Goal: Information Seeking & Learning: Learn about a topic

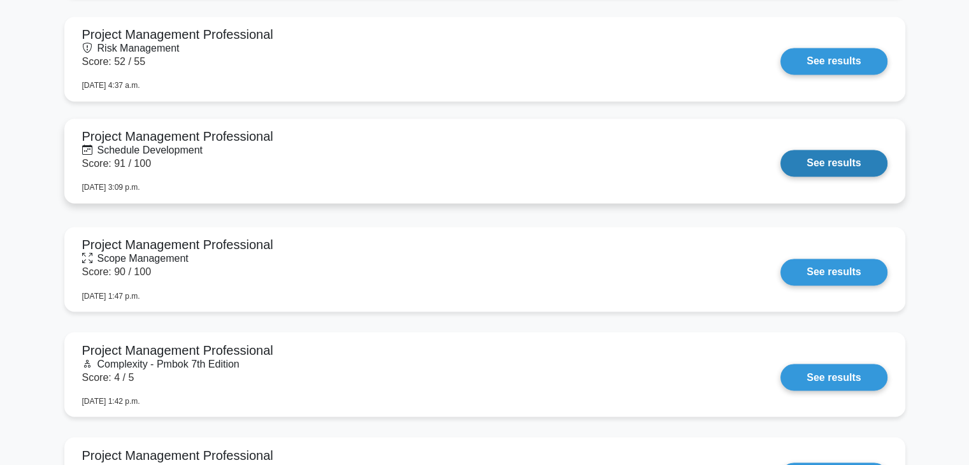
scroll to position [2102, 0]
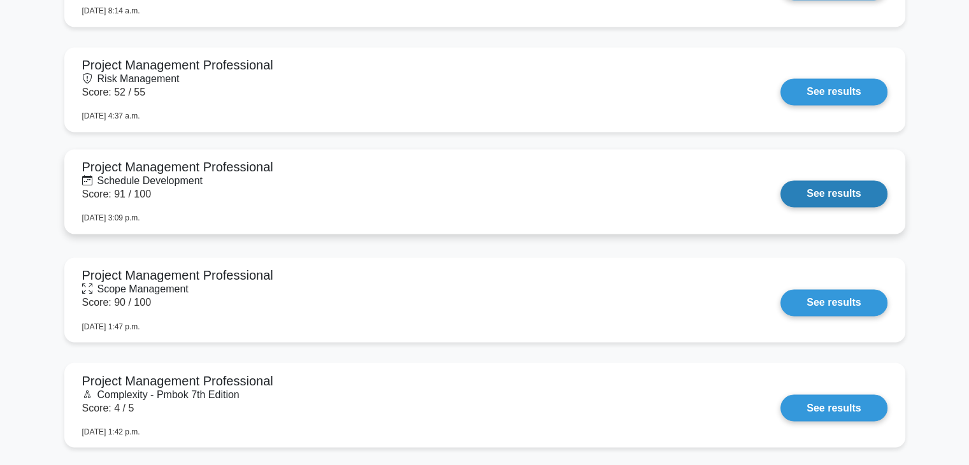
click at [780, 190] on link "See results" at bounding box center [833, 193] width 106 height 27
click at [813, 197] on link "See results" at bounding box center [833, 193] width 106 height 27
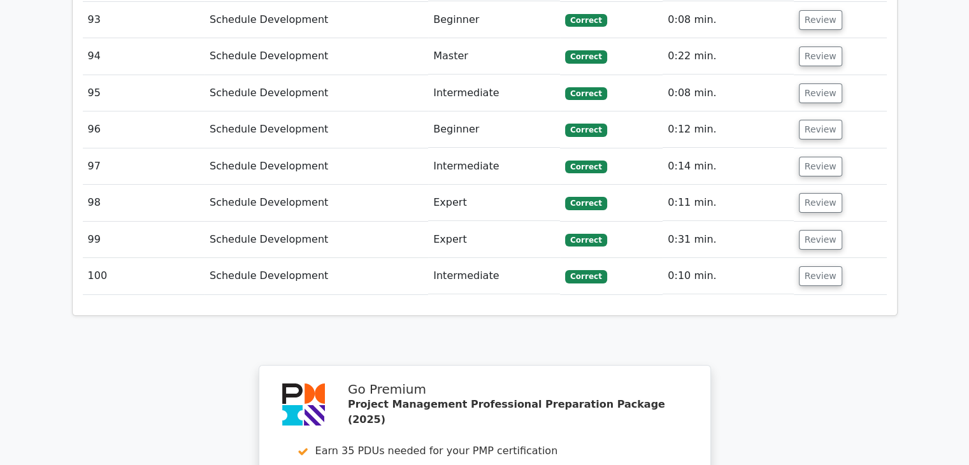
scroll to position [5345, 0]
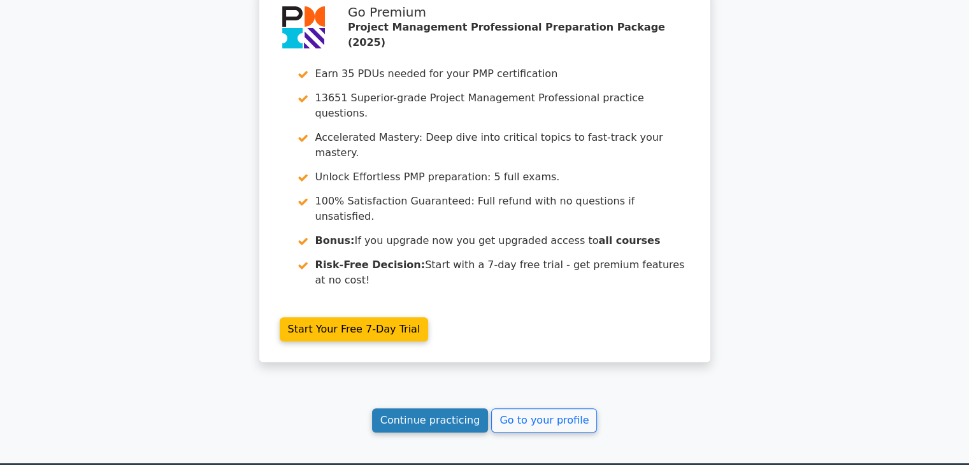
click at [420, 408] on link "Continue practicing" at bounding box center [430, 420] width 117 height 24
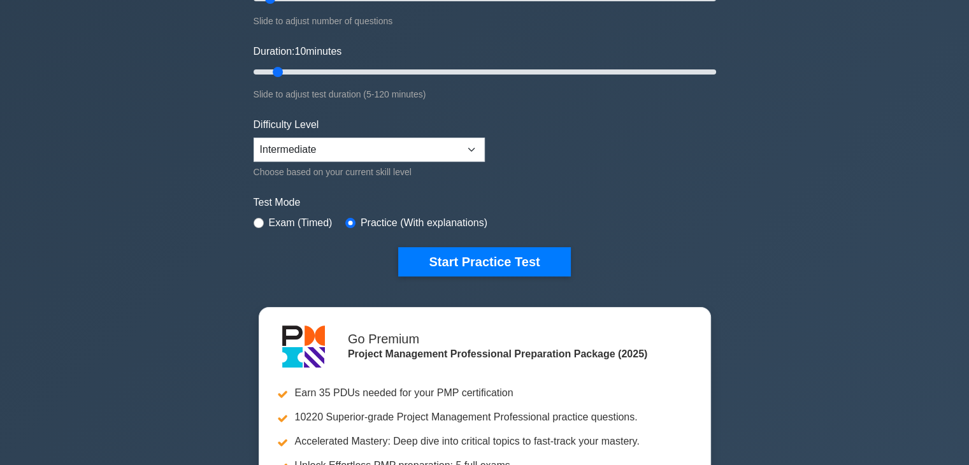
scroll to position [255, 0]
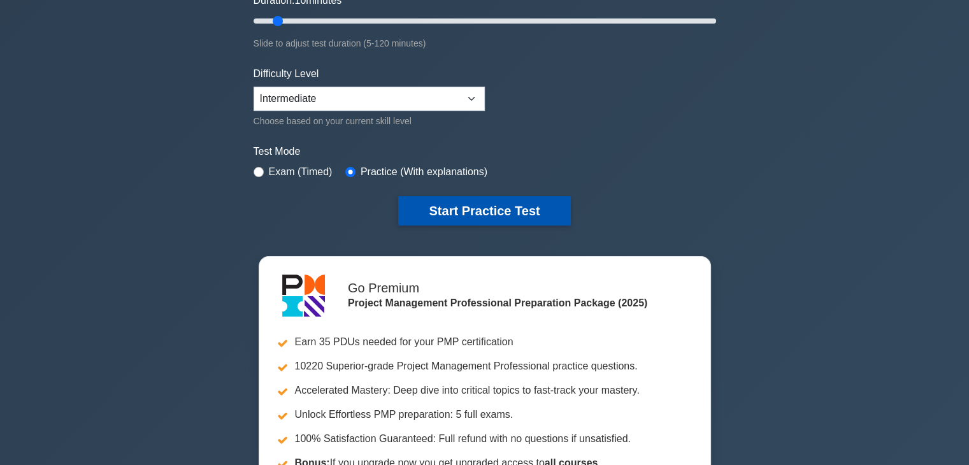
click at [487, 200] on button "Start Practice Test" at bounding box center [484, 210] width 172 height 29
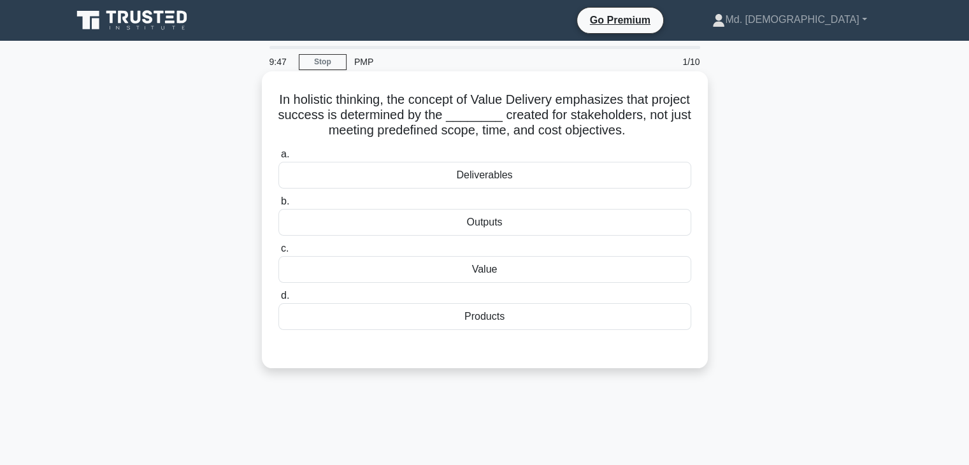
click at [554, 271] on div "Value" at bounding box center [484, 269] width 413 height 27
click at [278, 253] on input "c. Value" at bounding box center [278, 249] width 0 height 8
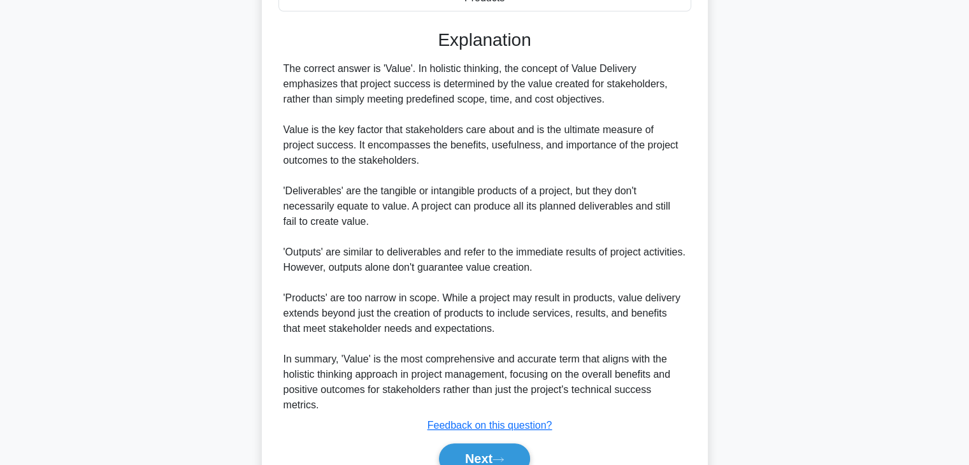
scroll to position [381, 0]
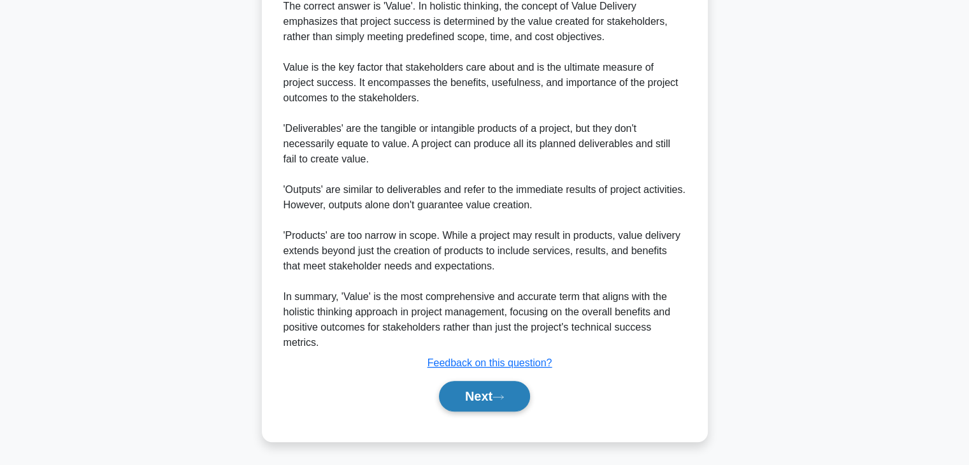
click at [478, 395] on button "Next" at bounding box center [484, 396] width 91 height 31
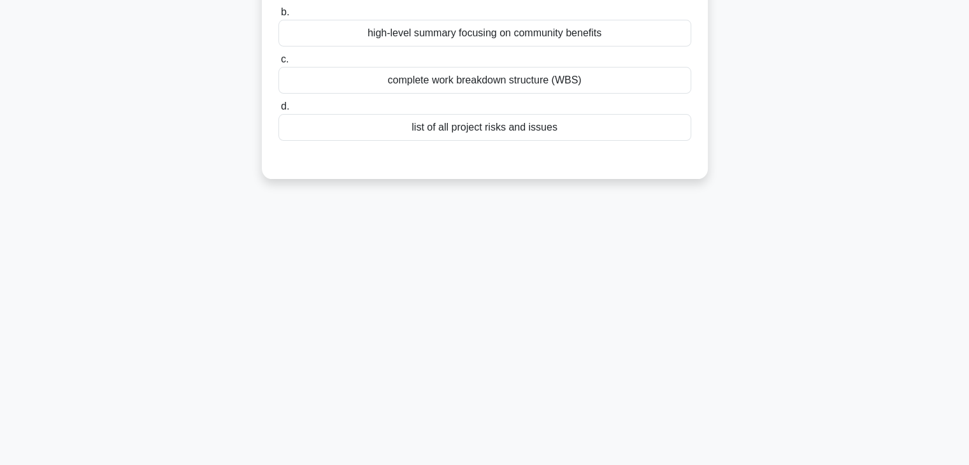
scroll to position [0, 0]
